Goal: Information Seeking & Learning: Learn about a topic

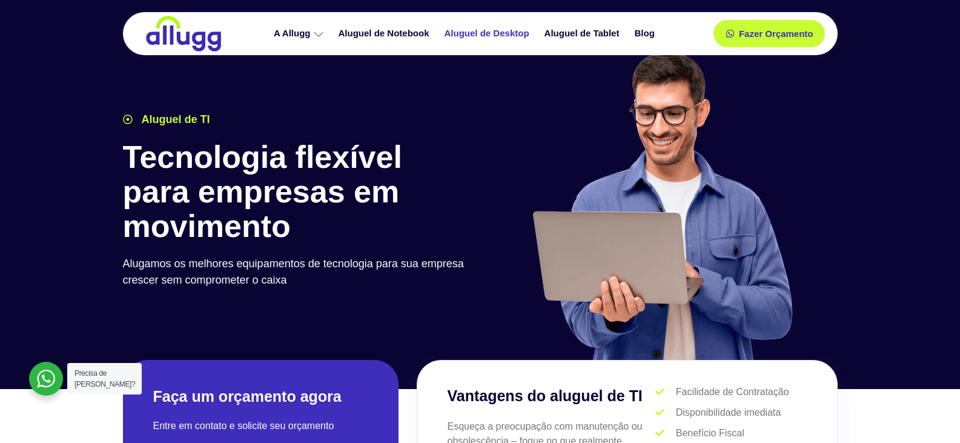
click at [477, 30] on link "Aluguel de Desktop" at bounding box center [489, 33] width 100 height 21
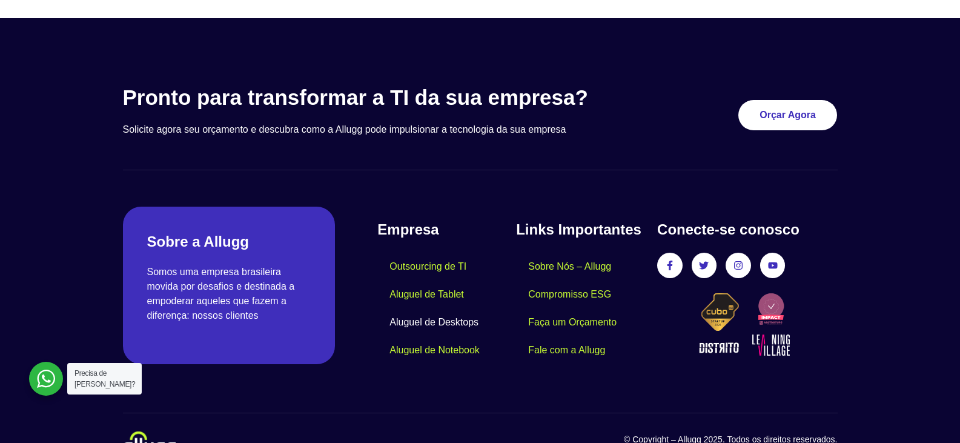
scroll to position [2751, 0]
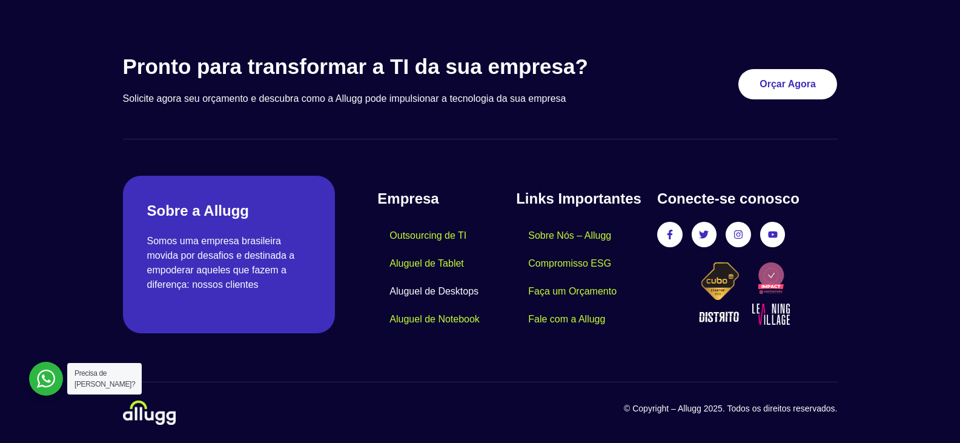
click at [417, 287] on link "Aluguel de Desktops" at bounding box center [433, 291] width 113 height 28
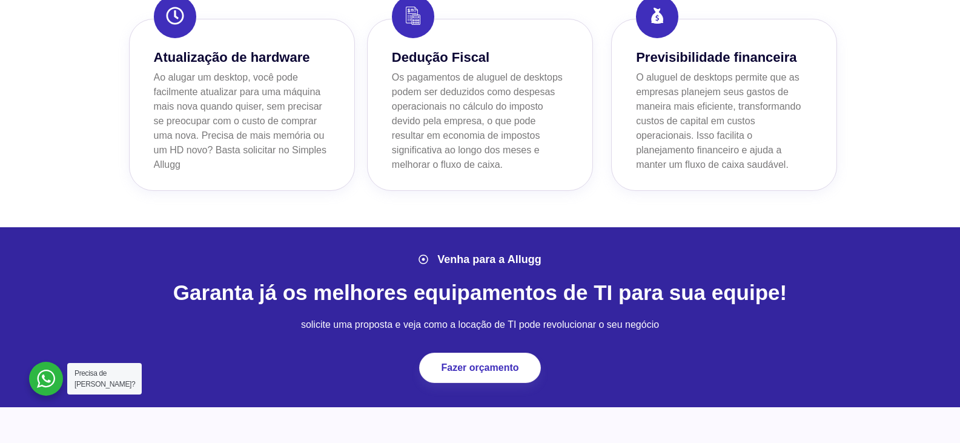
scroll to position [1151, 0]
